Goal: Navigation & Orientation: Find specific page/section

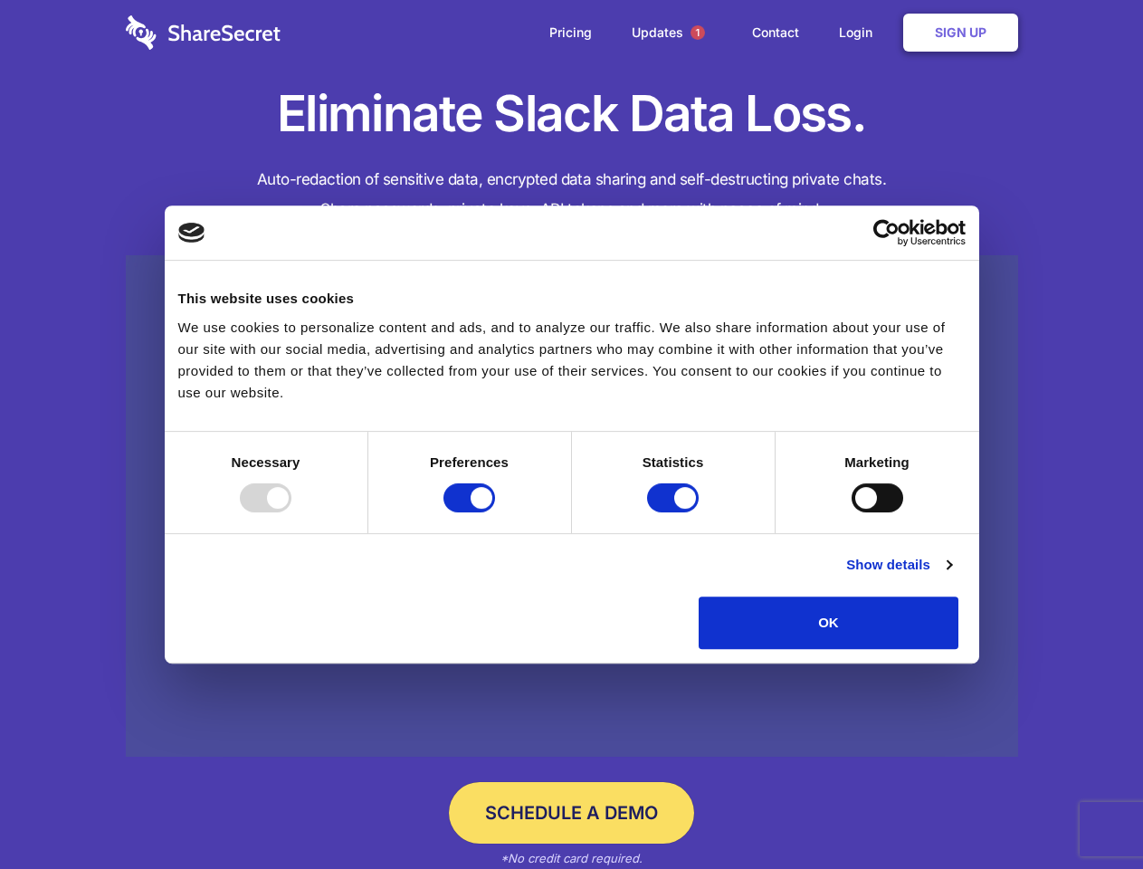
click at [291, 512] on div at bounding box center [266, 497] width 52 height 29
click at [495, 512] on input "Preferences" at bounding box center [469, 497] width 52 height 29
checkbox input "false"
click at [675, 512] on input "Statistics" at bounding box center [673, 497] width 52 height 29
checkbox input "false"
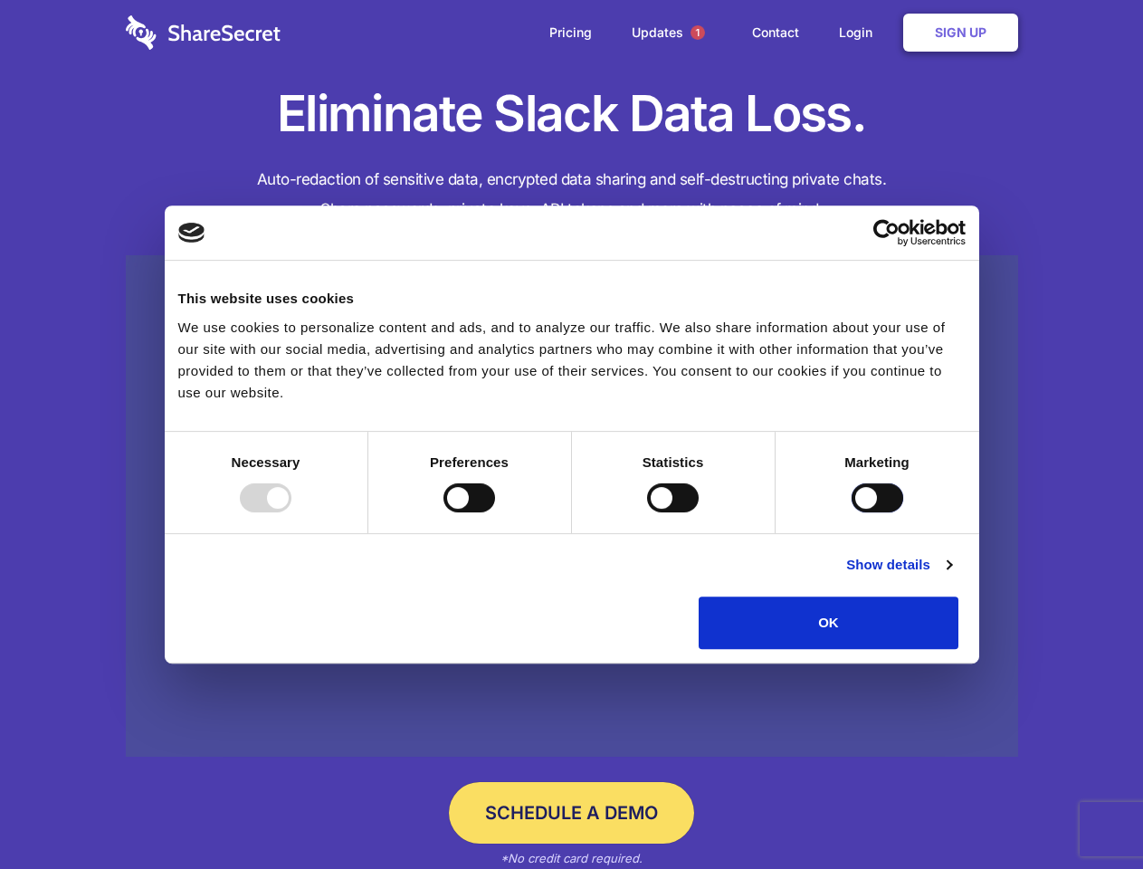
click at [851, 512] on input "Marketing" at bounding box center [877, 497] width 52 height 29
checkbox input "true"
click at [951, 575] on link "Show details" at bounding box center [898, 565] width 105 height 22
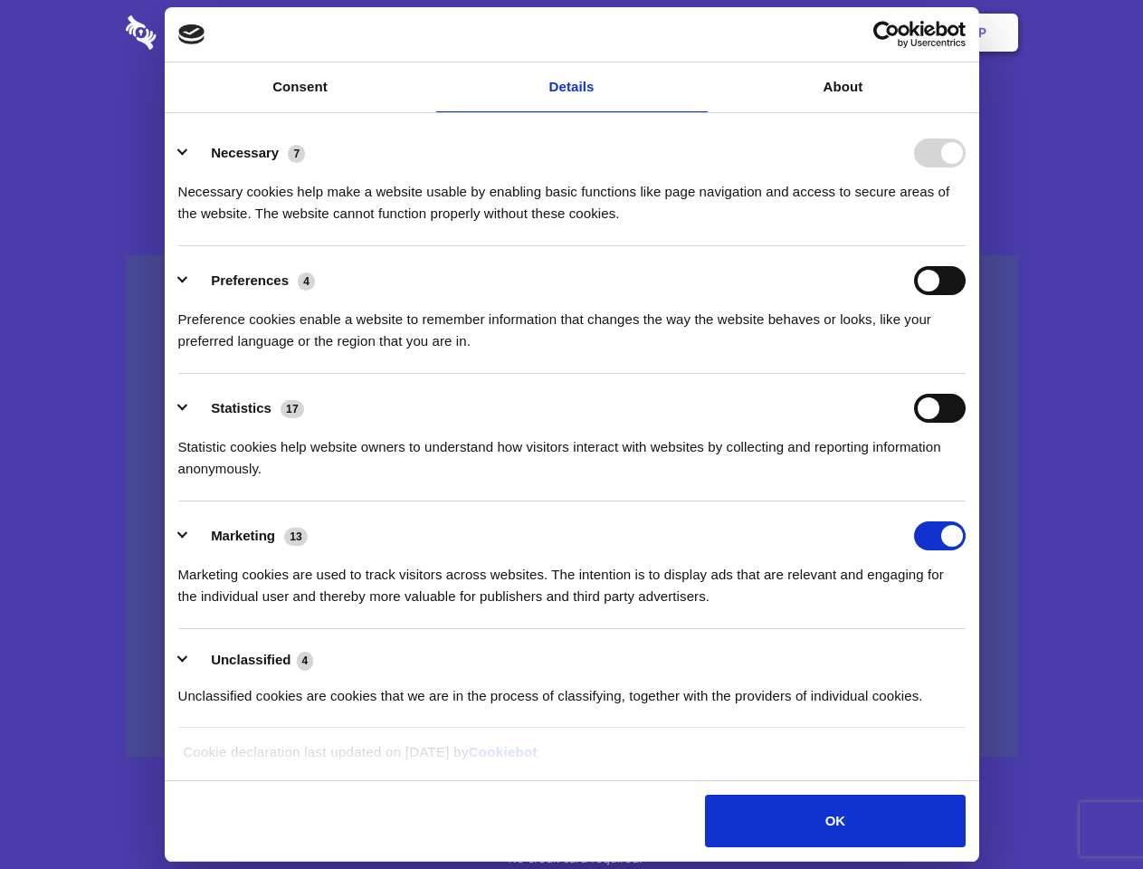
click at [974, 655] on div "Details Necessary 7 Necessary cookies help make a website usable by enabling ba…" at bounding box center [571, 447] width 804 height 657
click at [697, 33] on span "1" at bounding box center [697, 32] width 14 height 14
